Goal: Transaction & Acquisition: Purchase product/service

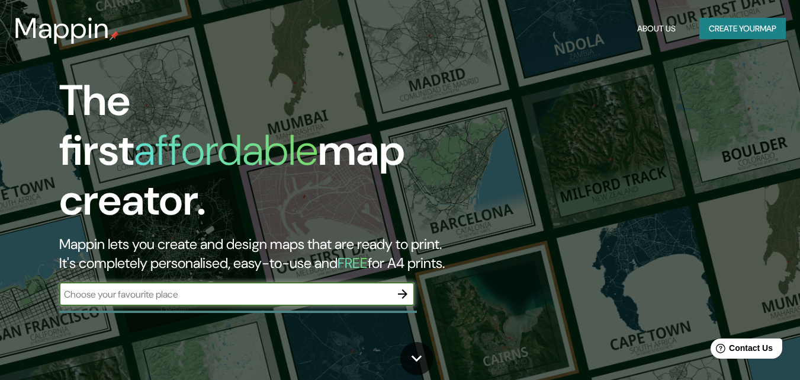
click at [732, 31] on button "Create your map" at bounding box center [742, 29] width 86 height 22
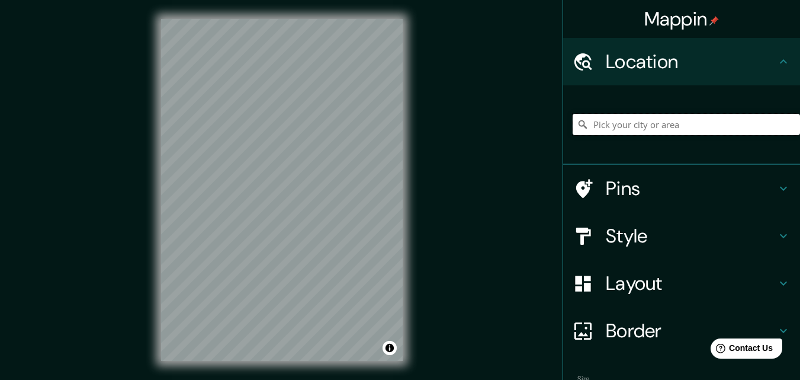
paste input "-11.815301935312863, -77.13201675221597"
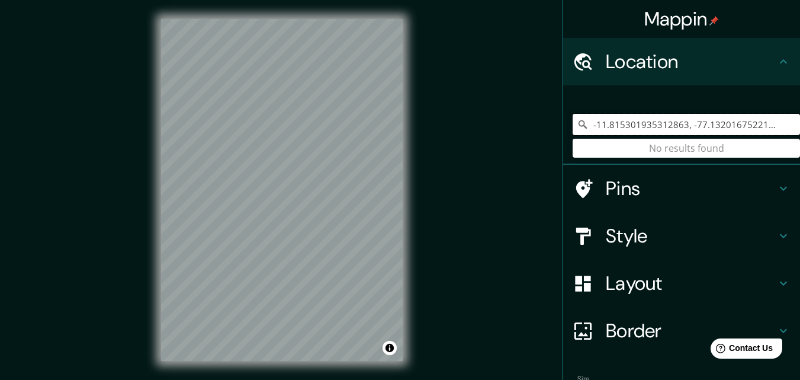
type input "-11.815301935312863, -77.13201675221597"
click at [629, 237] on h4 "Style" at bounding box center [691, 236] width 171 height 24
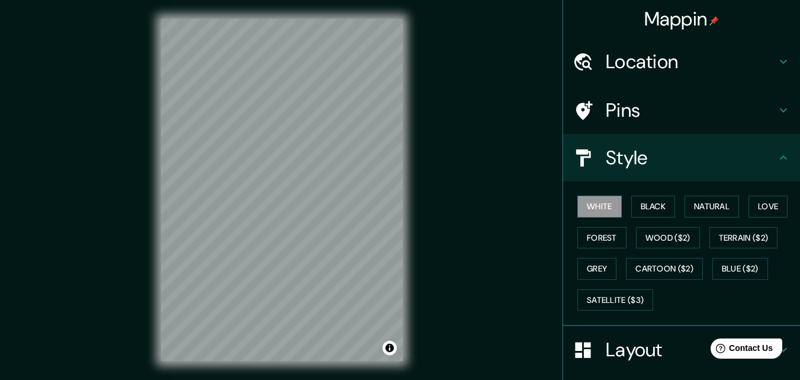
click at [597, 207] on button "White" at bounding box center [599, 206] width 44 height 22
click at [511, 112] on div "Mappin Location [GEOGRAPHIC_DATA] No results found Pins Style [PERSON_NAME] Bla…" at bounding box center [400, 199] width 800 height 398
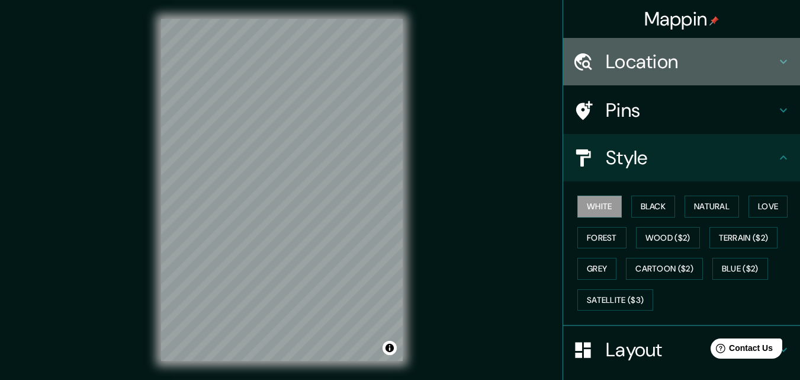
click at [630, 58] on h4 "Location" at bounding box center [691, 62] width 171 height 24
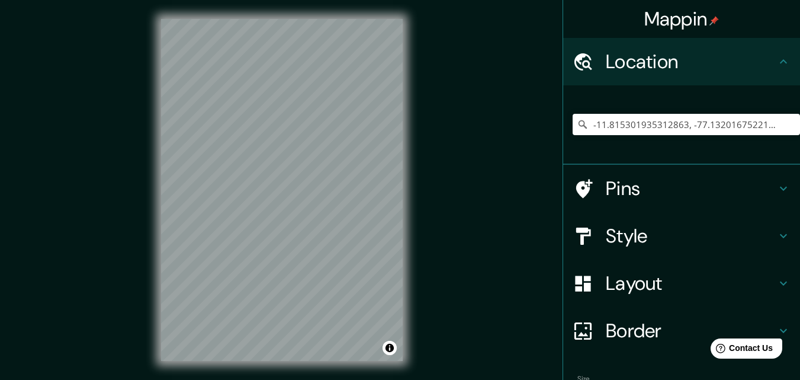
click at [577, 122] on icon at bounding box center [583, 124] width 12 height 12
click at [578, 122] on icon at bounding box center [582, 124] width 8 height 8
click at [776, 122] on input "-11.815301935312863, -77.13201675221597" at bounding box center [686, 124] width 227 height 21
drag, startPoint x: 584, startPoint y: 125, endPoint x: 780, endPoint y: 126, distance: 196.0
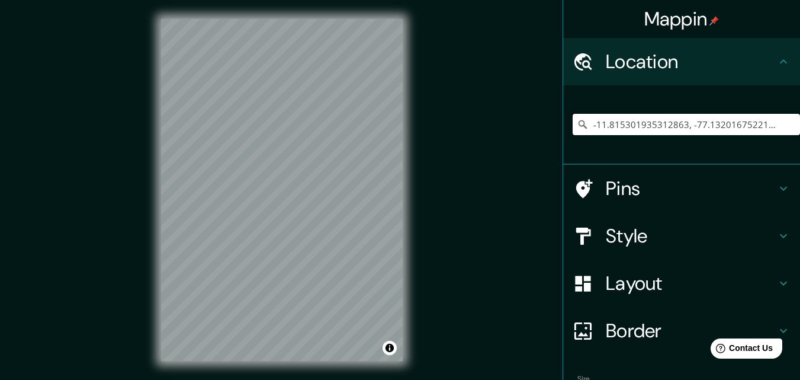
click at [780, 126] on input "-11.815301935312863, -77.13201675221597" at bounding box center [686, 124] width 227 height 21
click at [678, 124] on input "Pick your city or area" at bounding box center [686, 124] width 227 height 21
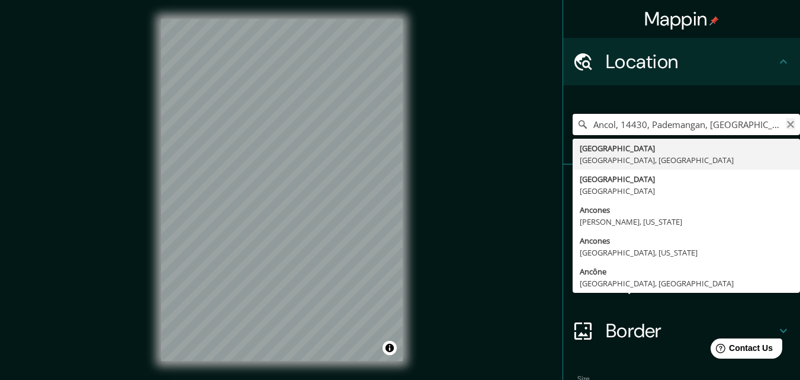
type input "Ancol, 14430, Pademangan, [GEOGRAPHIC_DATA], [GEOGRAPHIC_DATA]"
click at [786, 128] on icon "Clear" at bounding box center [790, 124] width 9 height 9
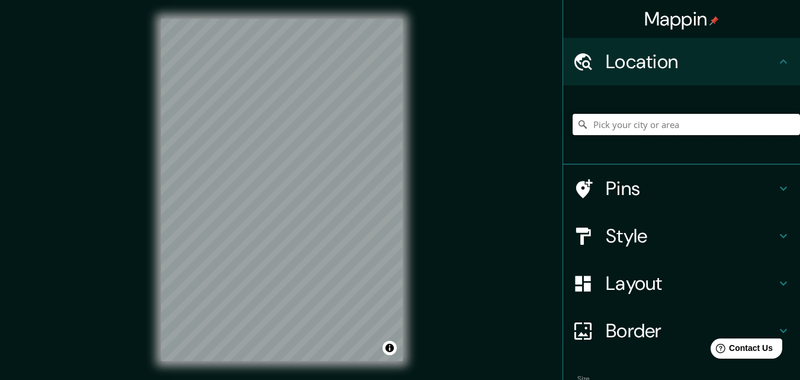
click at [718, 131] on input "Pick your city or area" at bounding box center [686, 124] width 227 height 21
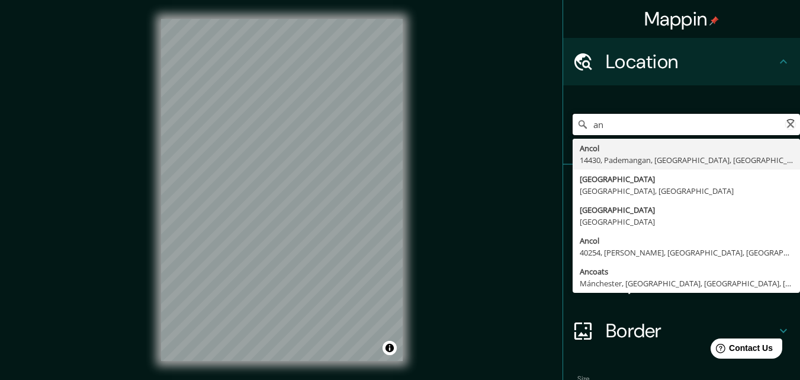
type input "a"
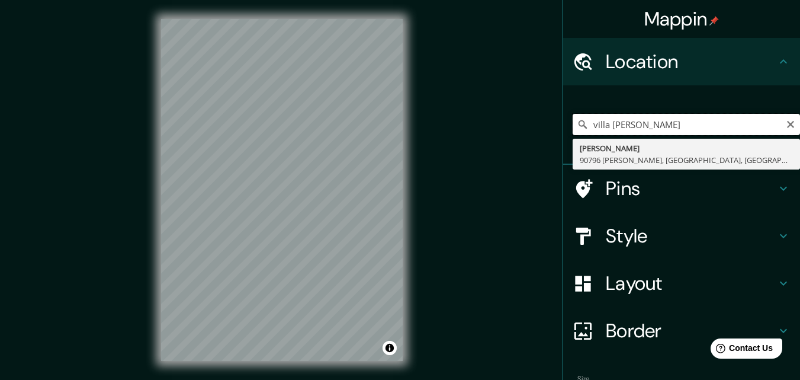
drag, startPoint x: 679, startPoint y: 131, endPoint x: 631, endPoint y: 127, distance: 48.8
click at [631, 127] on input "villa [PERSON_NAME]" at bounding box center [686, 124] width 227 height 21
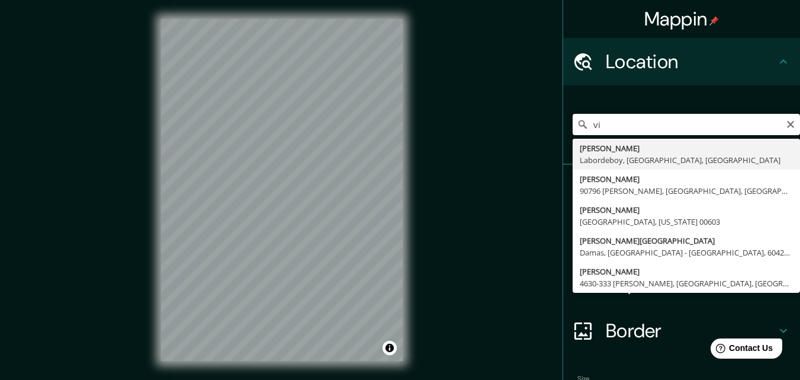
type input "v"
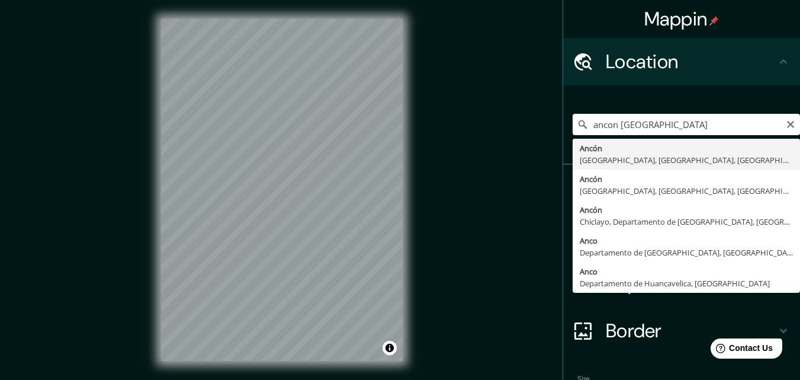
type input "Ancón, [GEOGRAPHIC_DATA], [GEOGRAPHIC_DATA], [GEOGRAPHIC_DATA]"
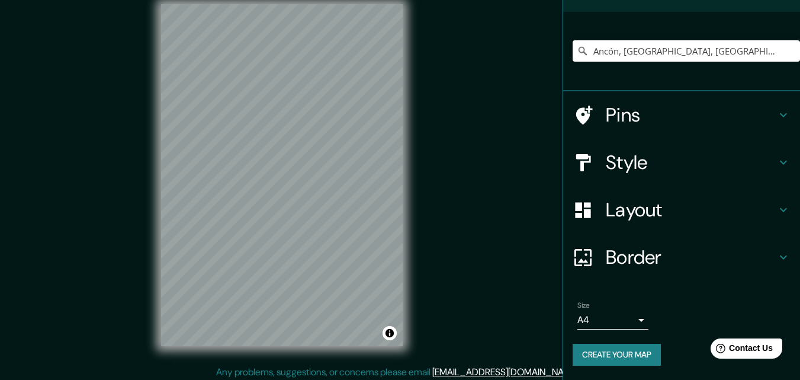
scroll to position [19, 0]
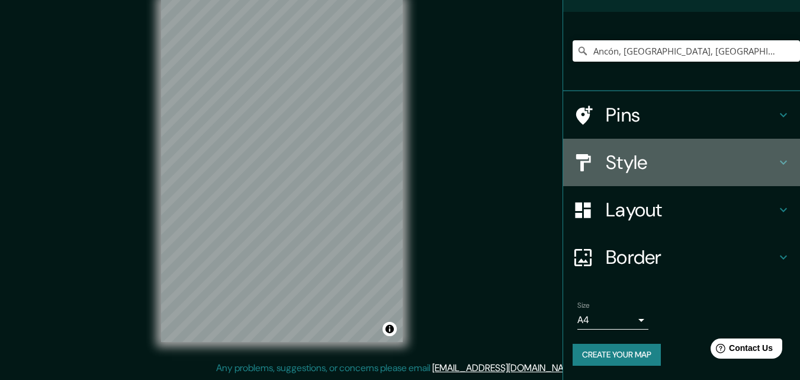
click at [625, 169] on h4 "Style" at bounding box center [691, 162] width 171 height 24
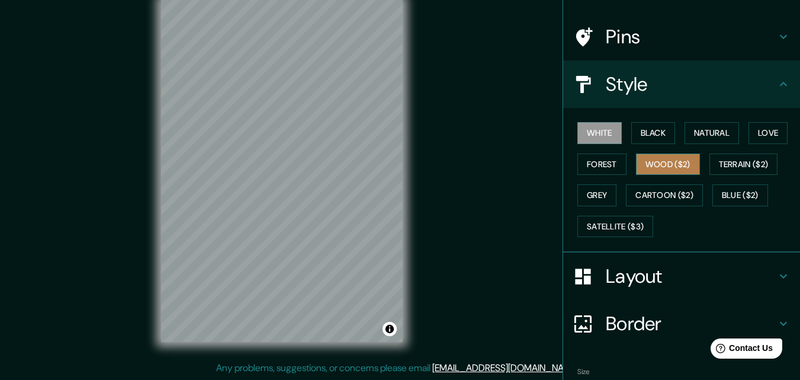
click at [647, 166] on button "Wood ($2)" at bounding box center [668, 164] width 64 height 22
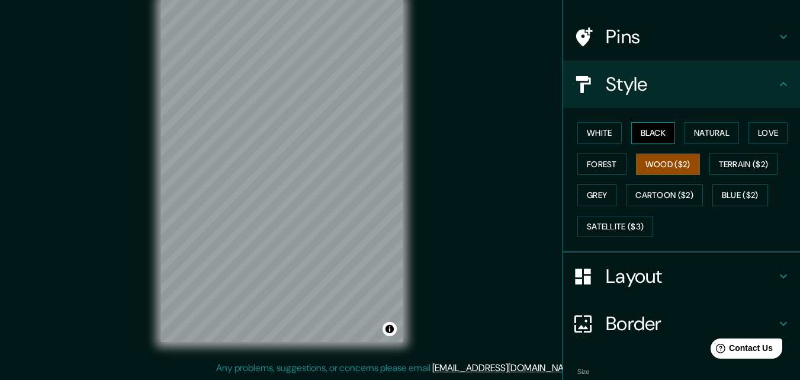
click at [641, 132] on button "Black" at bounding box center [653, 133] width 44 height 22
click at [604, 160] on button "Forest" at bounding box center [601, 164] width 49 height 22
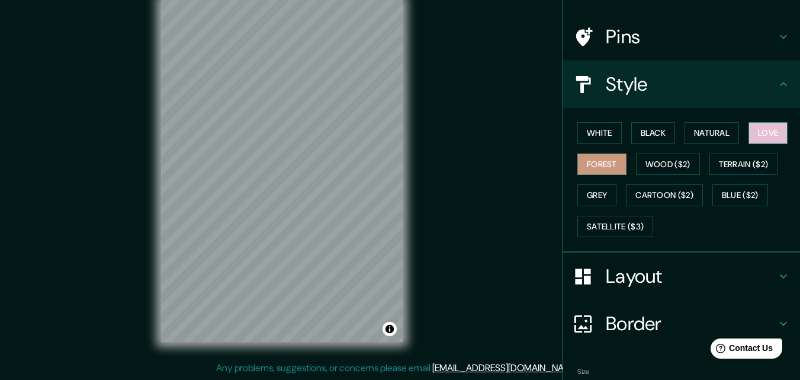
click at [748, 140] on button "Love" at bounding box center [767, 133] width 39 height 22
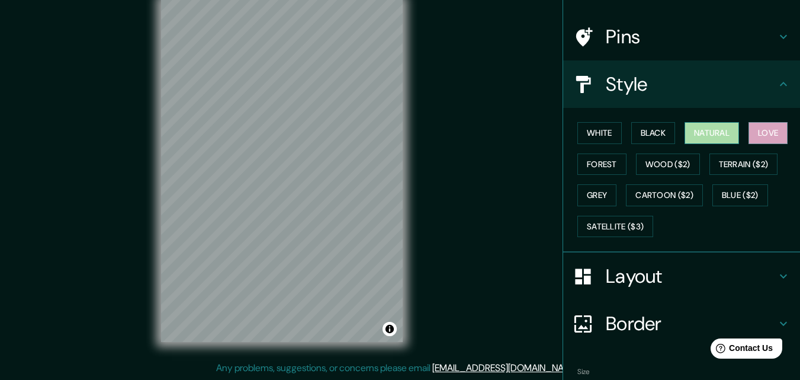
click at [722, 137] on button "Natural" at bounding box center [711, 133] width 54 height 22
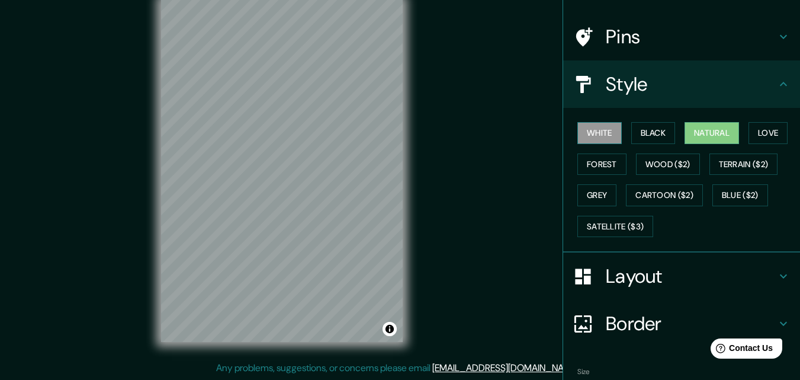
click at [604, 137] on button "White" at bounding box center [599, 133] width 44 height 22
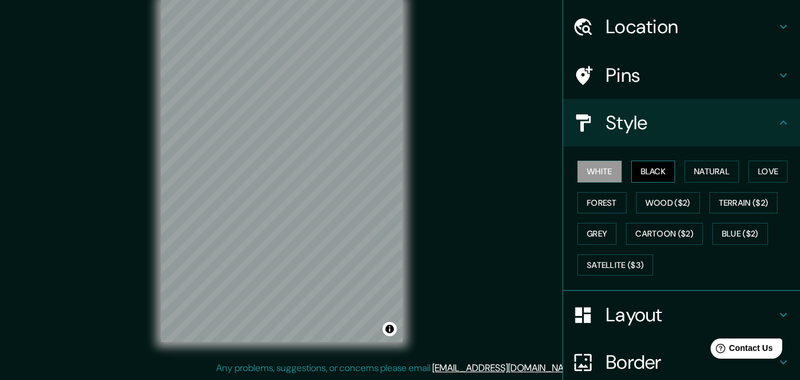
scroll to position [14, 0]
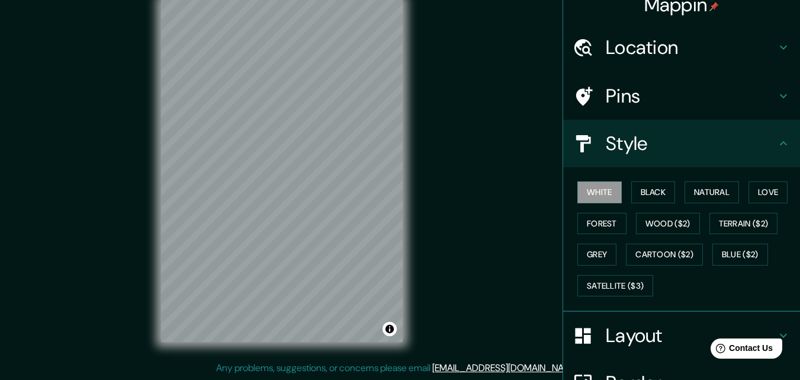
click at [607, 103] on h4 "Pins" at bounding box center [691, 96] width 171 height 24
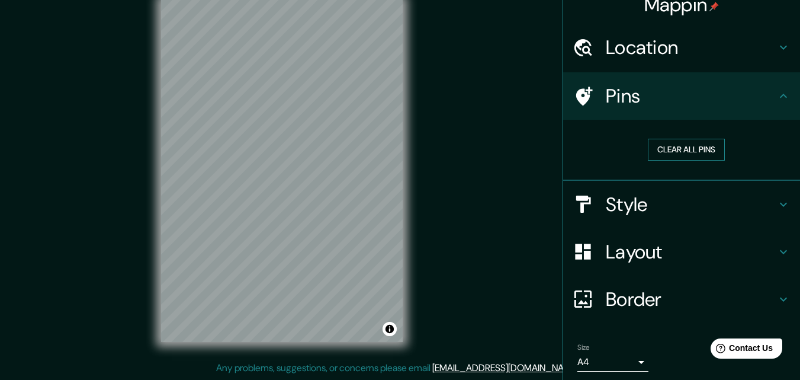
click at [671, 155] on button "Clear all pins" at bounding box center [686, 150] width 77 height 22
click at [654, 151] on button "Clear all pins" at bounding box center [686, 150] width 77 height 22
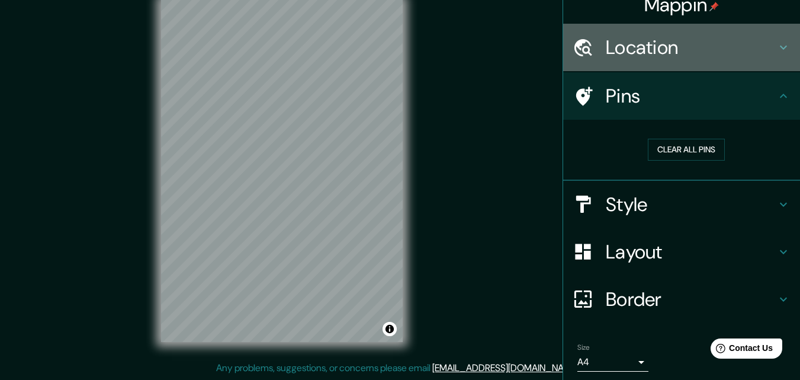
click at [642, 57] on h4 "Location" at bounding box center [691, 48] width 171 height 24
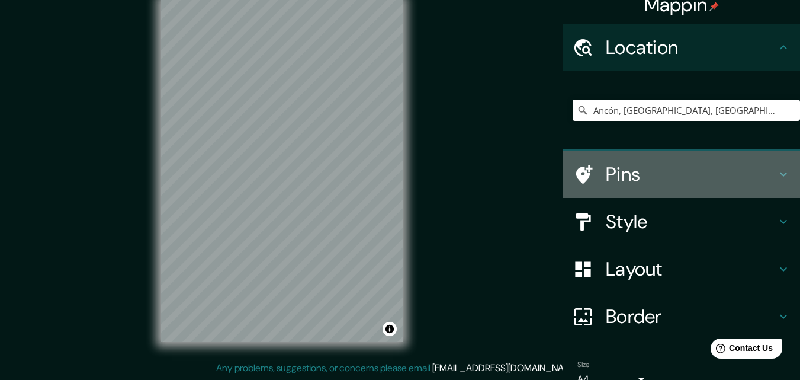
click at [664, 181] on h4 "Pins" at bounding box center [691, 174] width 171 height 24
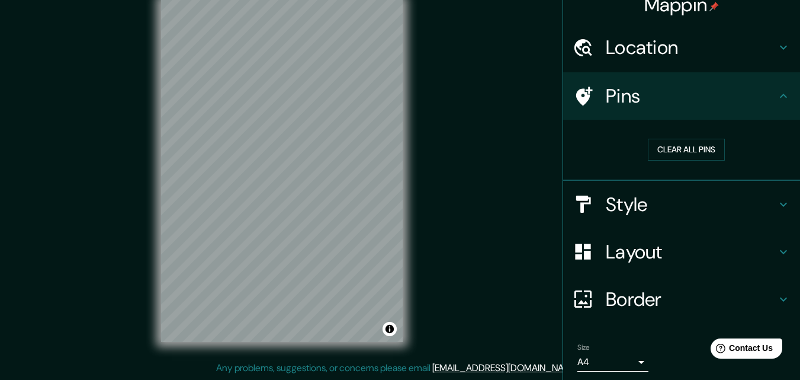
drag, startPoint x: 665, startPoint y: 141, endPoint x: 483, endPoint y: 49, distance: 204.4
click at [481, 48] on div "Mappin Location [GEOGRAPHIC_DATA], [GEOGRAPHIC_DATA], [GEOGRAPHIC_DATA], [GEOGR…" at bounding box center [400, 180] width 800 height 398
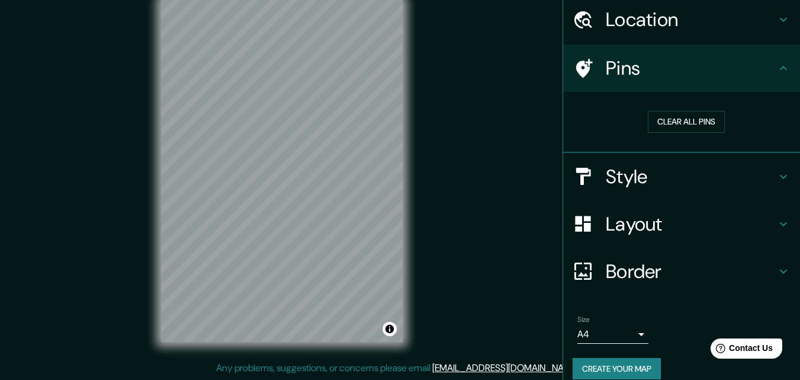
scroll to position [56, 0]
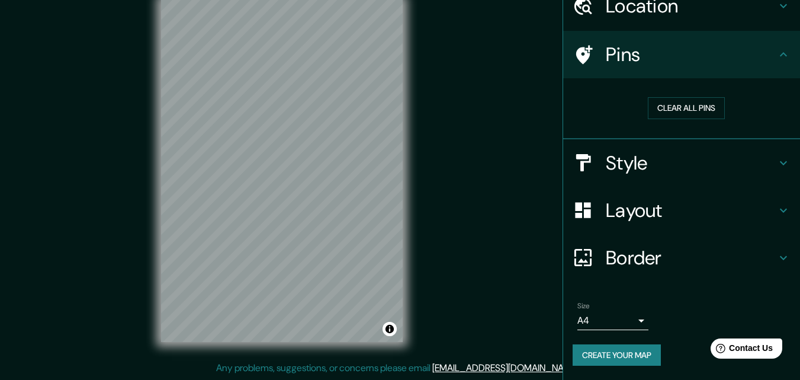
click at [645, 214] on h4 "Layout" at bounding box center [691, 210] width 171 height 24
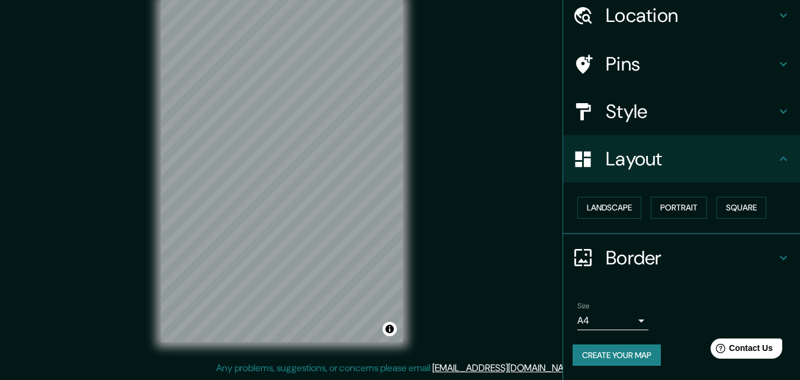
scroll to position [46, 0]
click at [590, 214] on button "Landscape" at bounding box center [609, 208] width 64 height 22
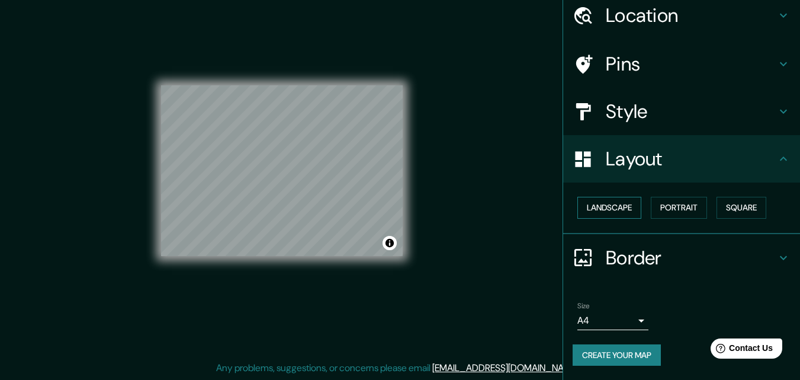
click at [590, 214] on button "Landscape" at bounding box center [609, 208] width 64 height 22
click at [667, 203] on button "Portrait" at bounding box center [679, 208] width 56 height 22
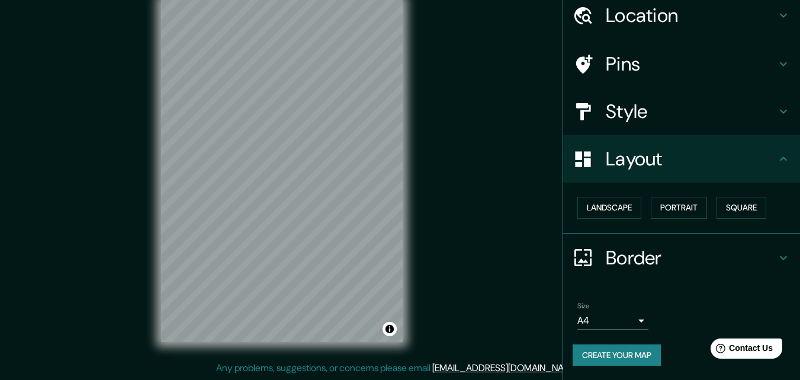
click at [634, 257] on h4 "Border" at bounding box center [691, 258] width 171 height 24
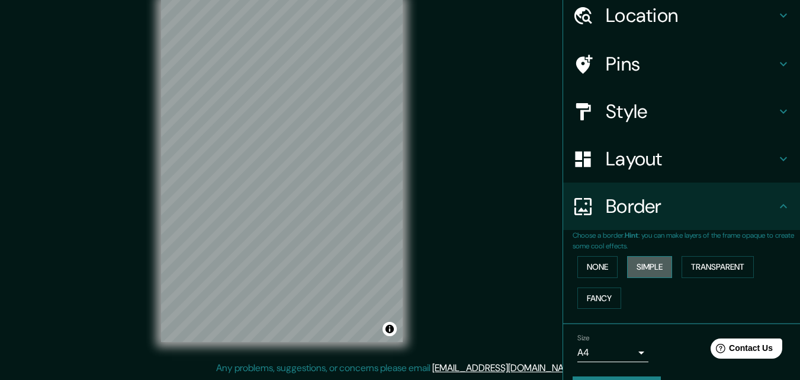
click at [645, 263] on button "Simple" at bounding box center [649, 267] width 45 height 22
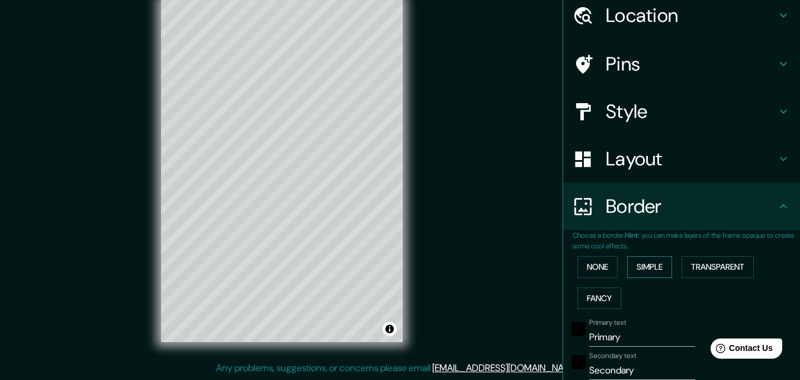
click at [645, 263] on button "Simple" at bounding box center [649, 267] width 45 height 22
type input "163"
type input "33"
click at [588, 268] on button "None" at bounding box center [597, 267] width 40 height 22
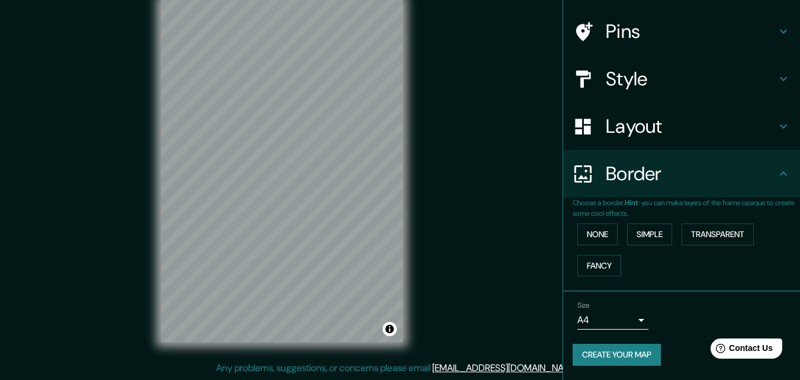
scroll to position [0, 0]
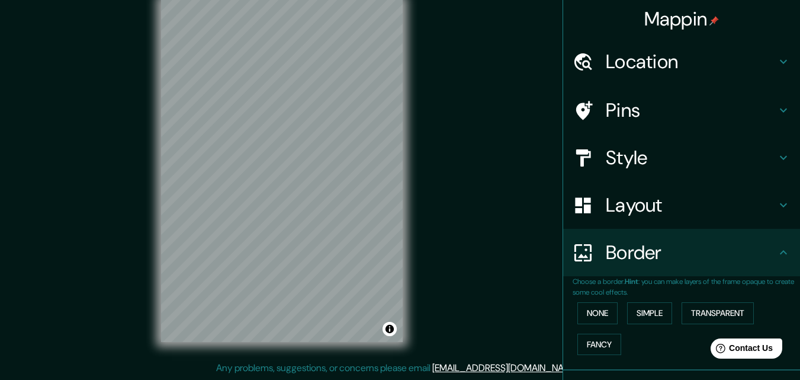
click at [610, 104] on h4 "Pins" at bounding box center [691, 110] width 171 height 24
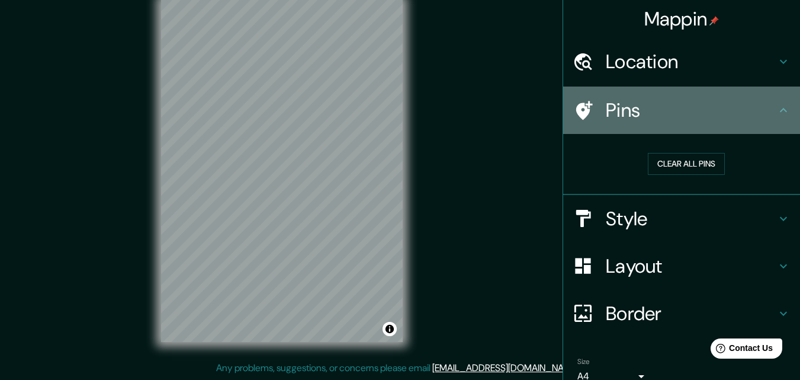
click at [776, 104] on icon at bounding box center [783, 110] width 14 height 14
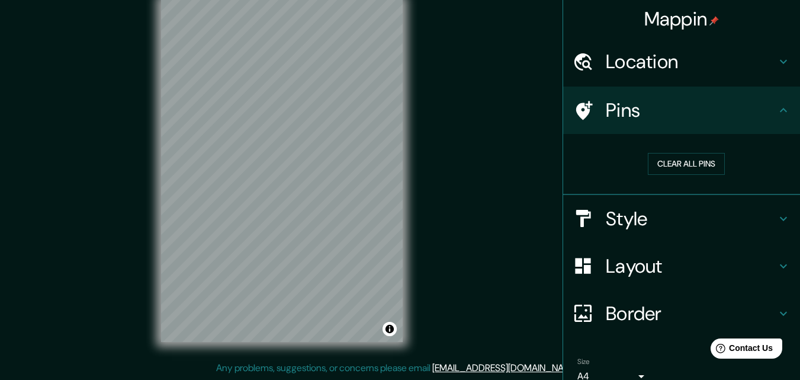
drag, startPoint x: 663, startPoint y: 160, endPoint x: 612, endPoint y: 49, distance: 122.1
click at [612, 50] on h4 "Location" at bounding box center [691, 62] width 171 height 24
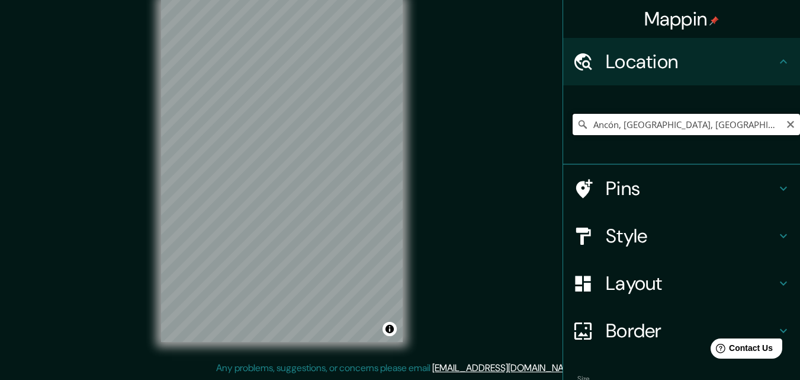
click at [600, 128] on input "Ancón, [GEOGRAPHIC_DATA], [GEOGRAPHIC_DATA], [GEOGRAPHIC_DATA]" at bounding box center [686, 124] width 227 height 21
click at [786, 124] on icon "Clear" at bounding box center [790, 124] width 9 height 9
paste input "-11.81529668455221, -77.13200736448432"
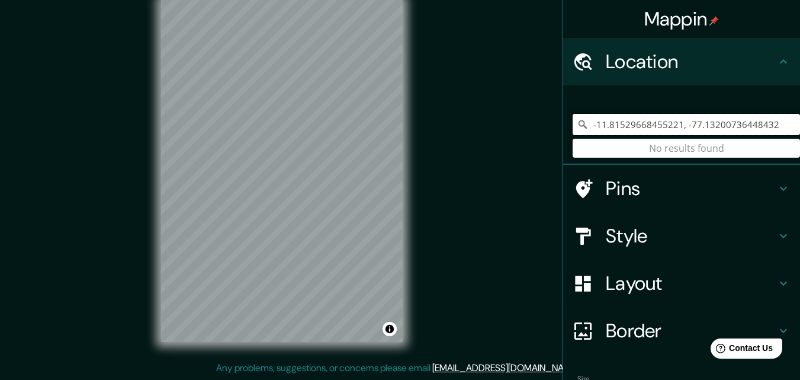
type input "-11.81529668455221, -77.13200736448432"
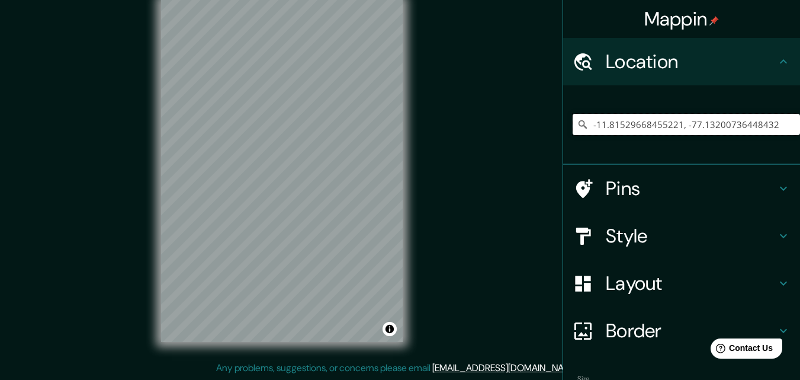
drag, startPoint x: 747, startPoint y: 124, endPoint x: 567, endPoint y: 145, distance: 181.8
click at [573, 145] on div "-11.81529668455221, -77.13200736448432 No results found" at bounding box center [686, 124] width 227 height 59
paste input "5VM9+V5G, Ancón 07076"
drag, startPoint x: 771, startPoint y: 125, endPoint x: 577, endPoint y: 125, distance: 193.6
click at [577, 125] on div "Ancón 07076, [GEOGRAPHIC_DATA], [GEOGRAPHIC_DATA] Ancón 07076 [GEOGRAPHIC_DATA]…" at bounding box center [686, 124] width 227 height 21
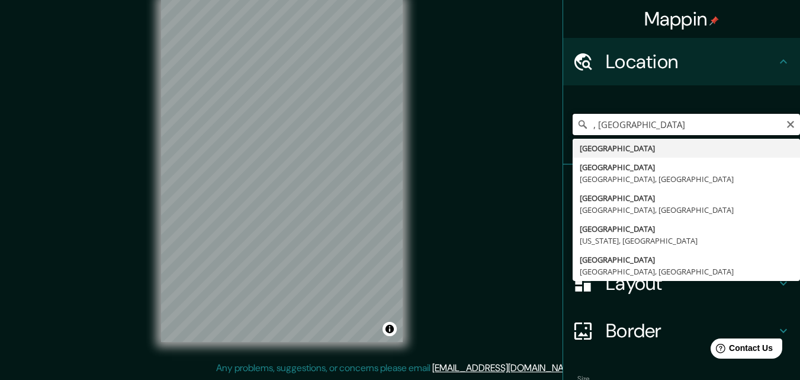
type input ", [GEOGRAPHIC_DATA]"
drag, startPoint x: 621, startPoint y: 123, endPoint x: 613, endPoint y: 127, distance: 9.0
click at [610, 126] on input ", [GEOGRAPHIC_DATA]" at bounding box center [686, 124] width 227 height 21
drag, startPoint x: 632, startPoint y: 126, endPoint x: 548, endPoint y: 138, distance: 85.5
click at [548, 138] on div "Mappin Location , [GEOGRAPHIC_DATA] [GEOGRAPHIC_DATA] [GEOGRAPHIC_DATA] [GEOGRA…" at bounding box center [400, 180] width 800 height 398
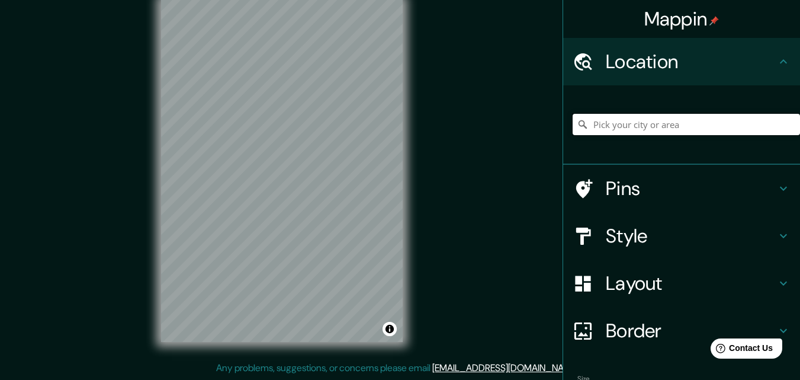
paste input "5VM9+R5F, Ancón 07076"
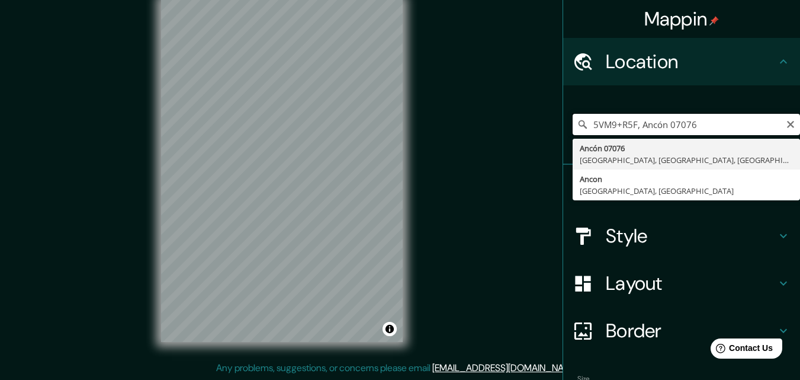
drag, startPoint x: 629, startPoint y: 128, endPoint x: 558, endPoint y: 131, distance: 71.7
click at [563, 131] on div "5VM9+R5F, Ancón 07076 Ancón 07076 [GEOGRAPHIC_DATA], [GEOGRAPHIC_DATA], [GEOGRA…" at bounding box center [681, 124] width 237 height 79
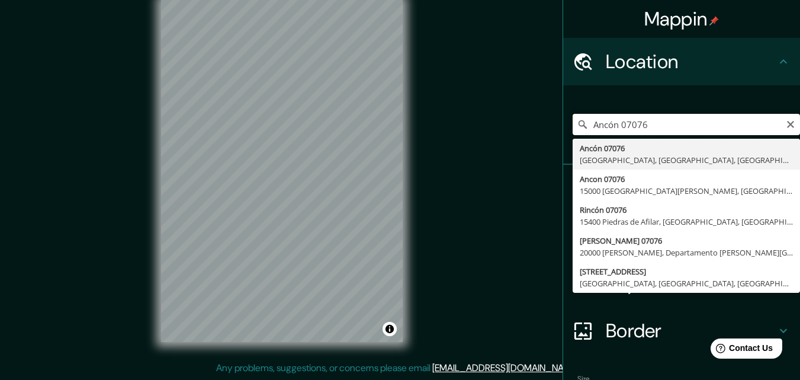
click at [662, 130] on input "Ancón 07076" at bounding box center [686, 124] width 227 height 21
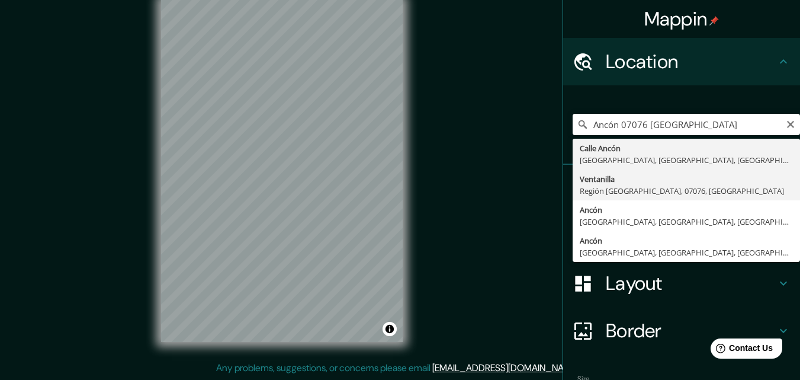
type input "Ventanilla, [GEOGRAPHIC_DATA], 07076, [GEOGRAPHIC_DATA]"
